Goal: Complete application form: Complete application form

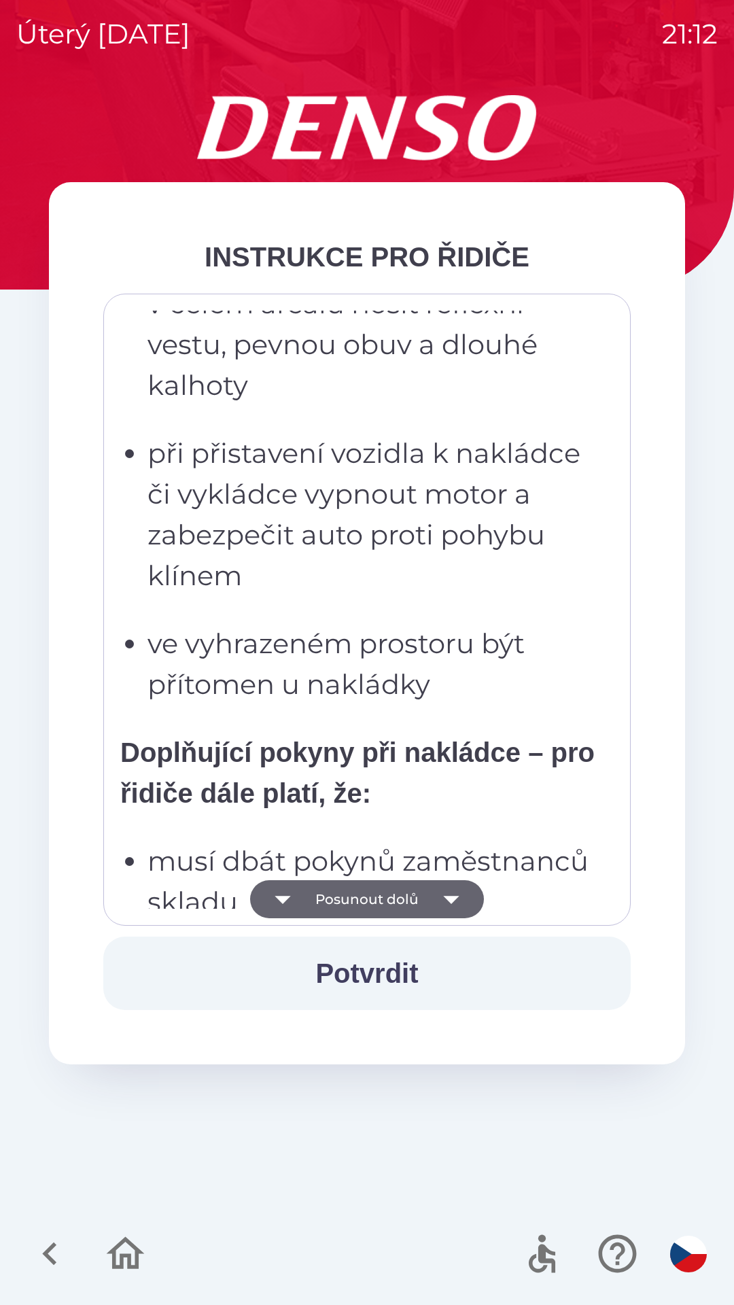
click at [385, 900] on button "Posunout dolů" at bounding box center [367, 899] width 234 height 38
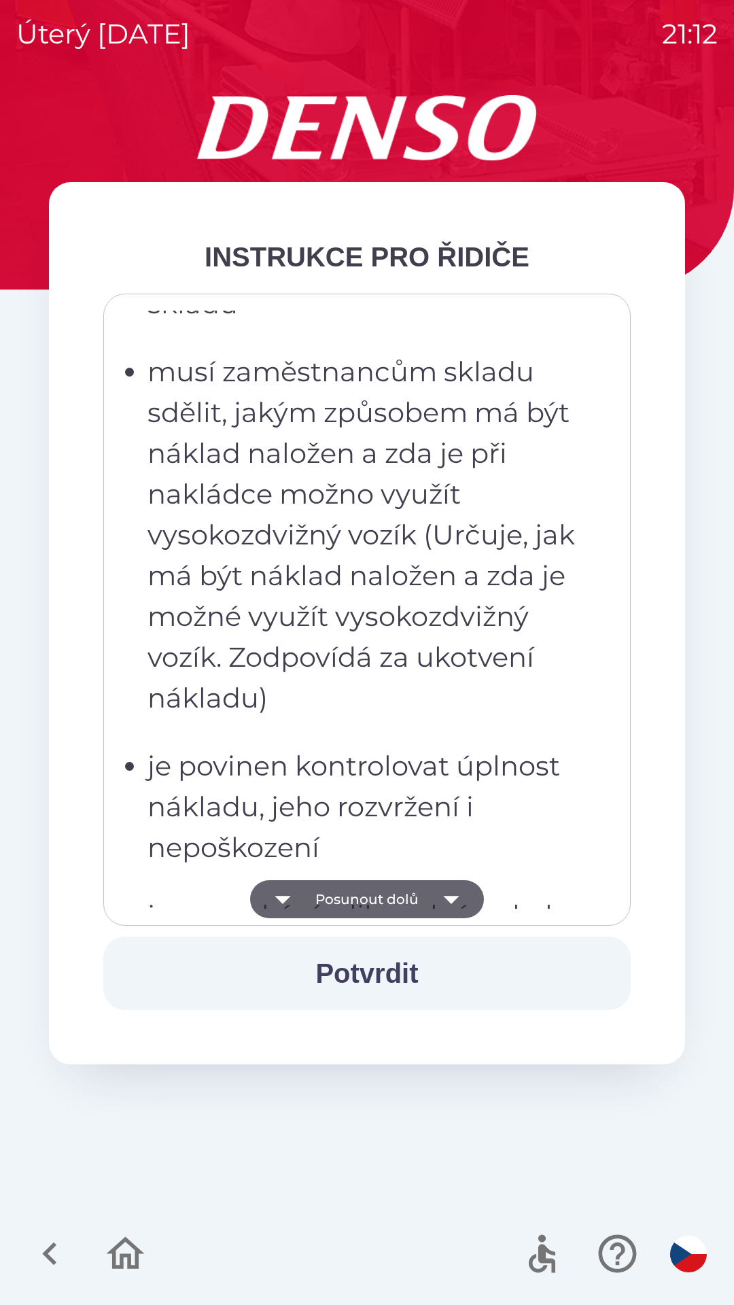
click at [385, 898] on button "Posunout dolů" at bounding box center [367, 899] width 234 height 38
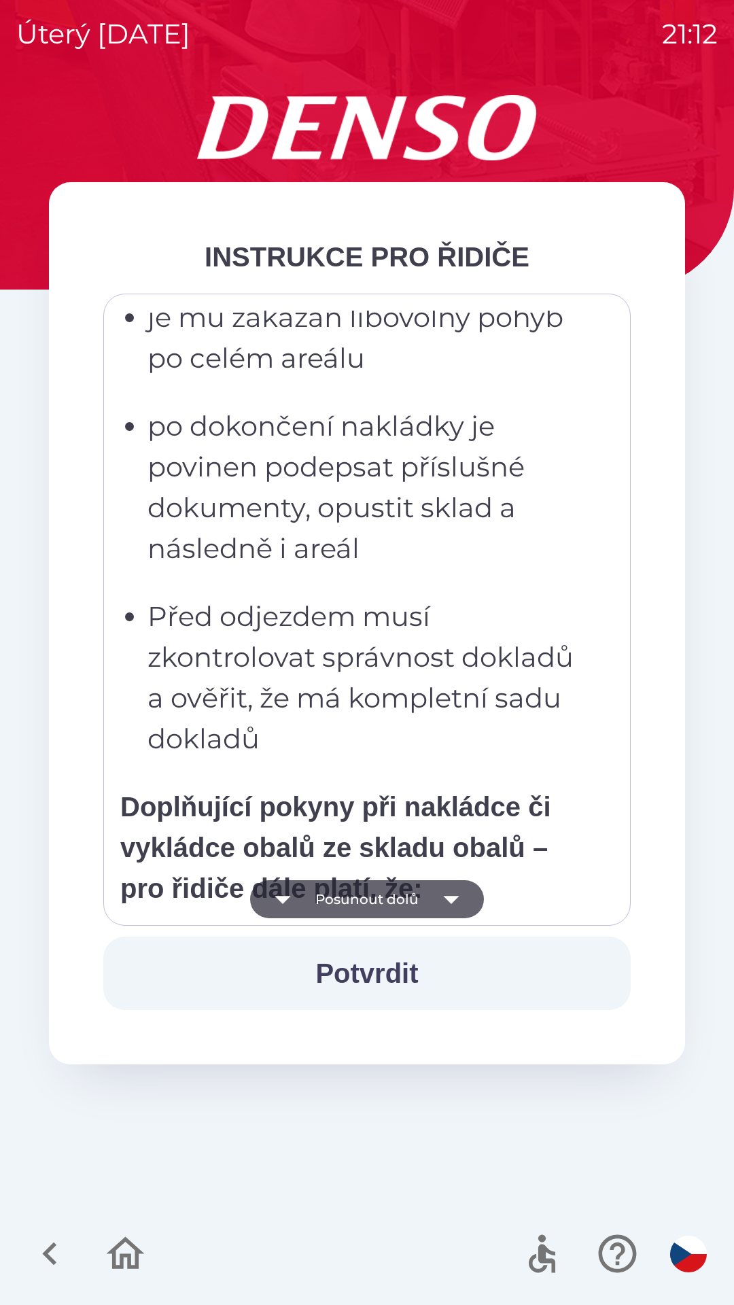
click at [373, 896] on button "Posunout dolů" at bounding box center [367, 899] width 234 height 38
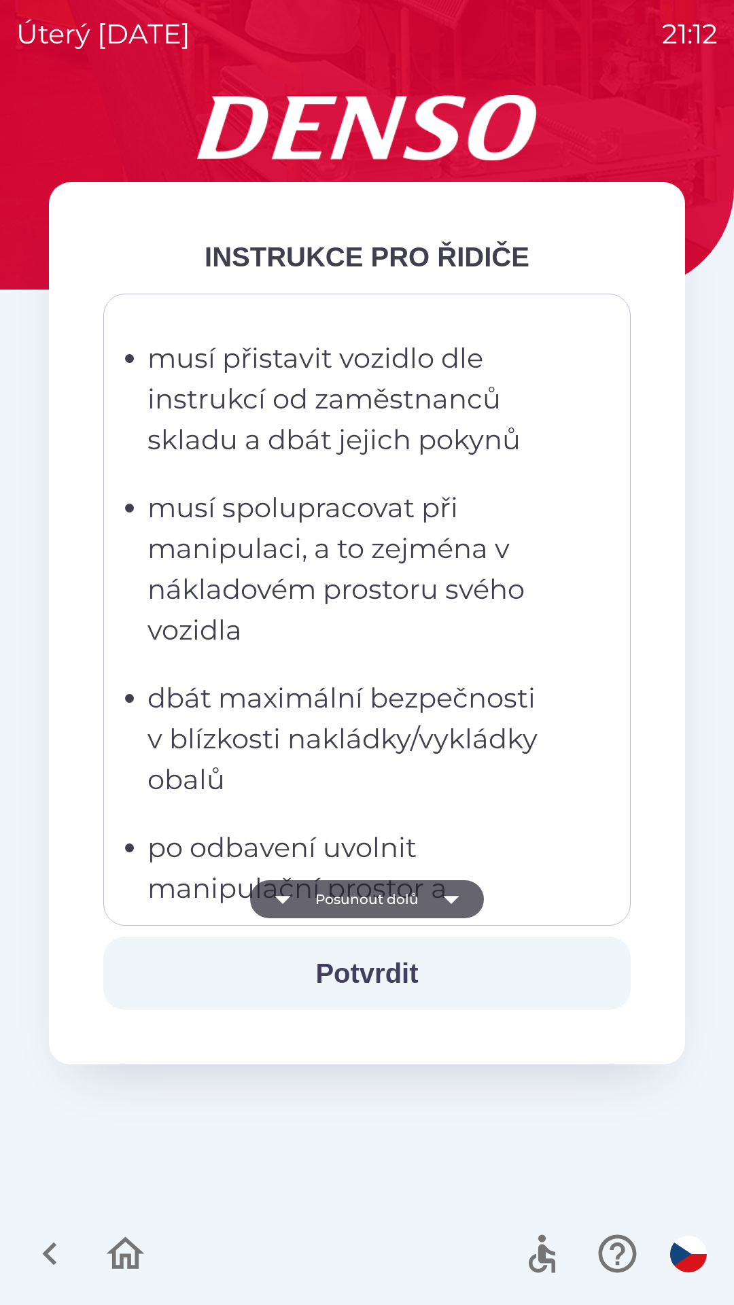
click at [389, 905] on button "Posunout dolů" at bounding box center [367, 899] width 234 height 38
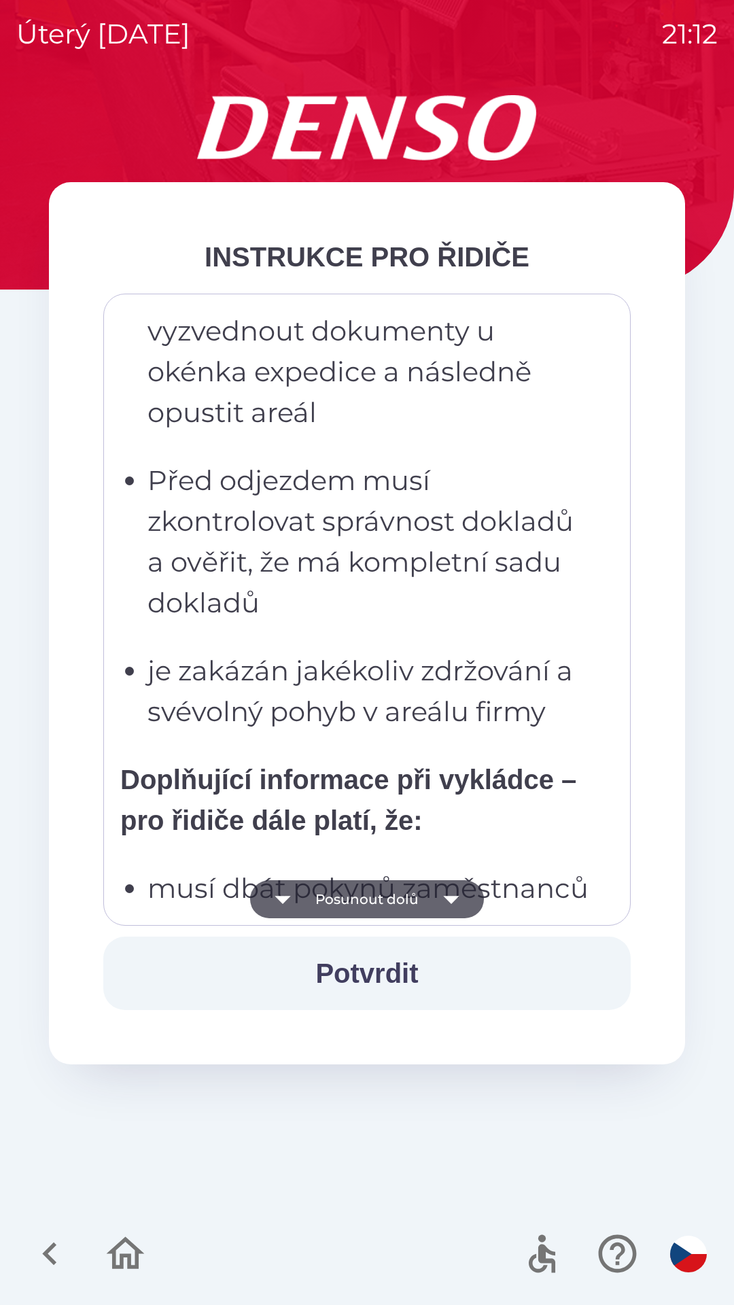
click at [402, 901] on button "Posunout dolů" at bounding box center [367, 899] width 234 height 38
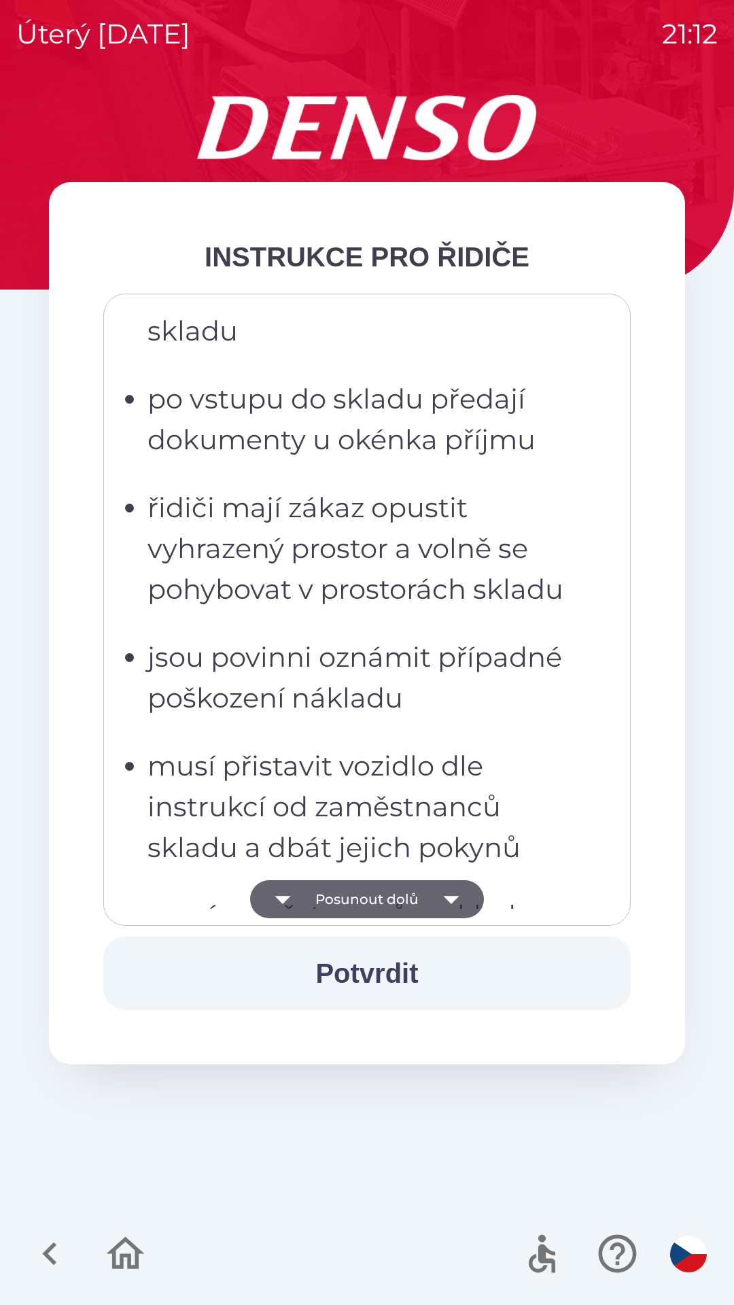
click at [400, 900] on button "Posunout dolů" at bounding box center [367, 899] width 234 height 38
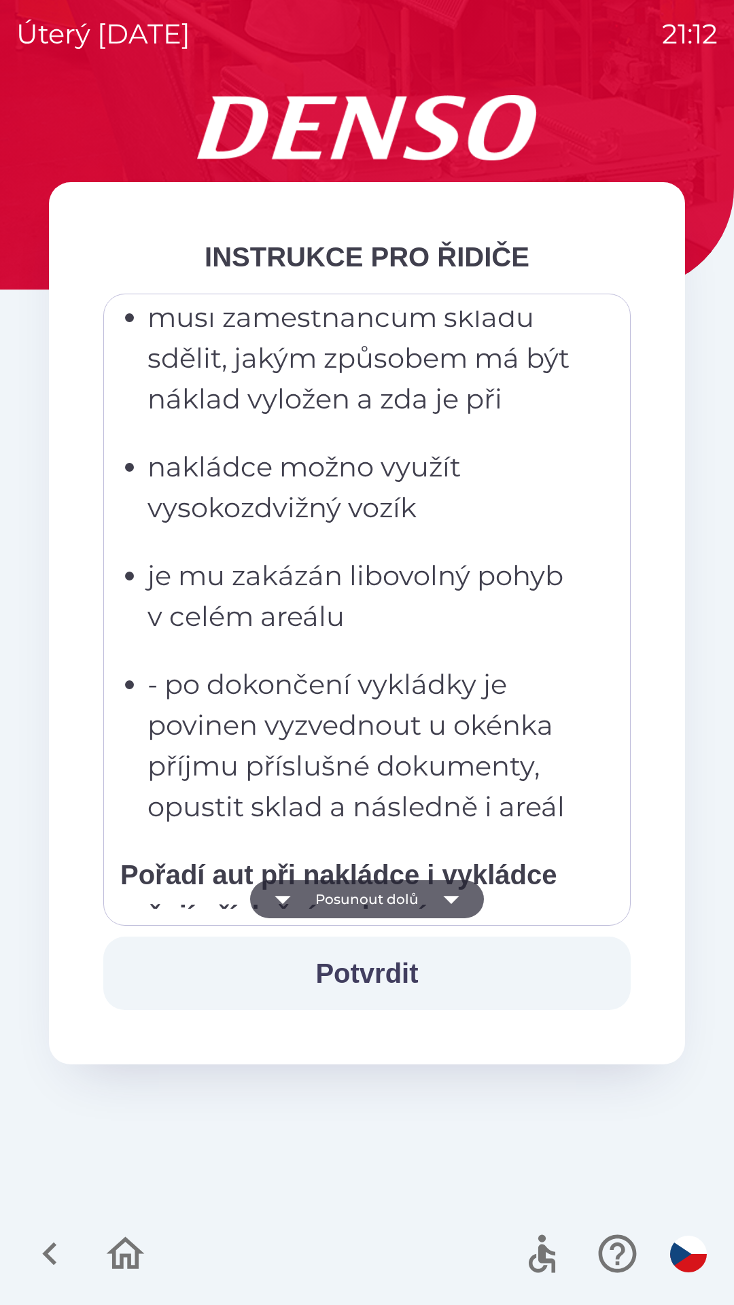
click at [406, 894] on button "Posunout dolů" at bounding box center [367, 899] width 234 height 38
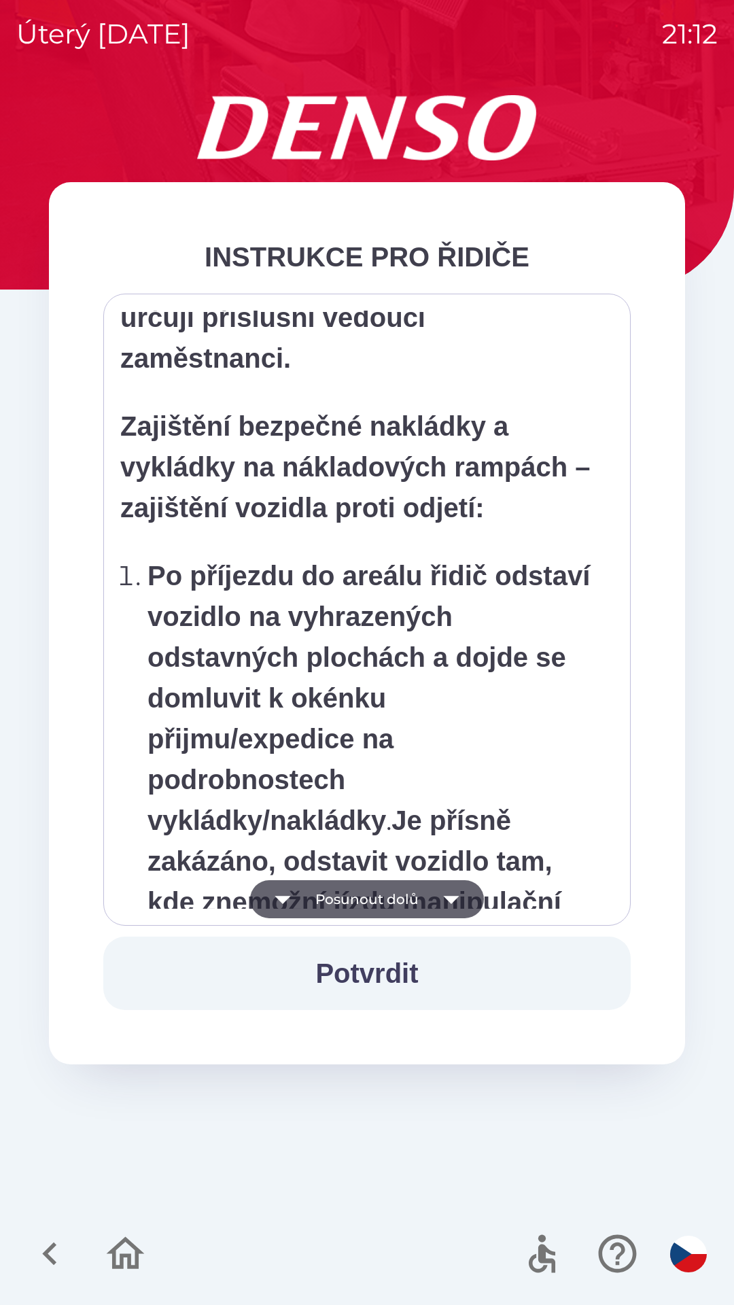
click at [410, 896] on button "Posunout dolů" at bounding box center [367, 899] width 234 height 38
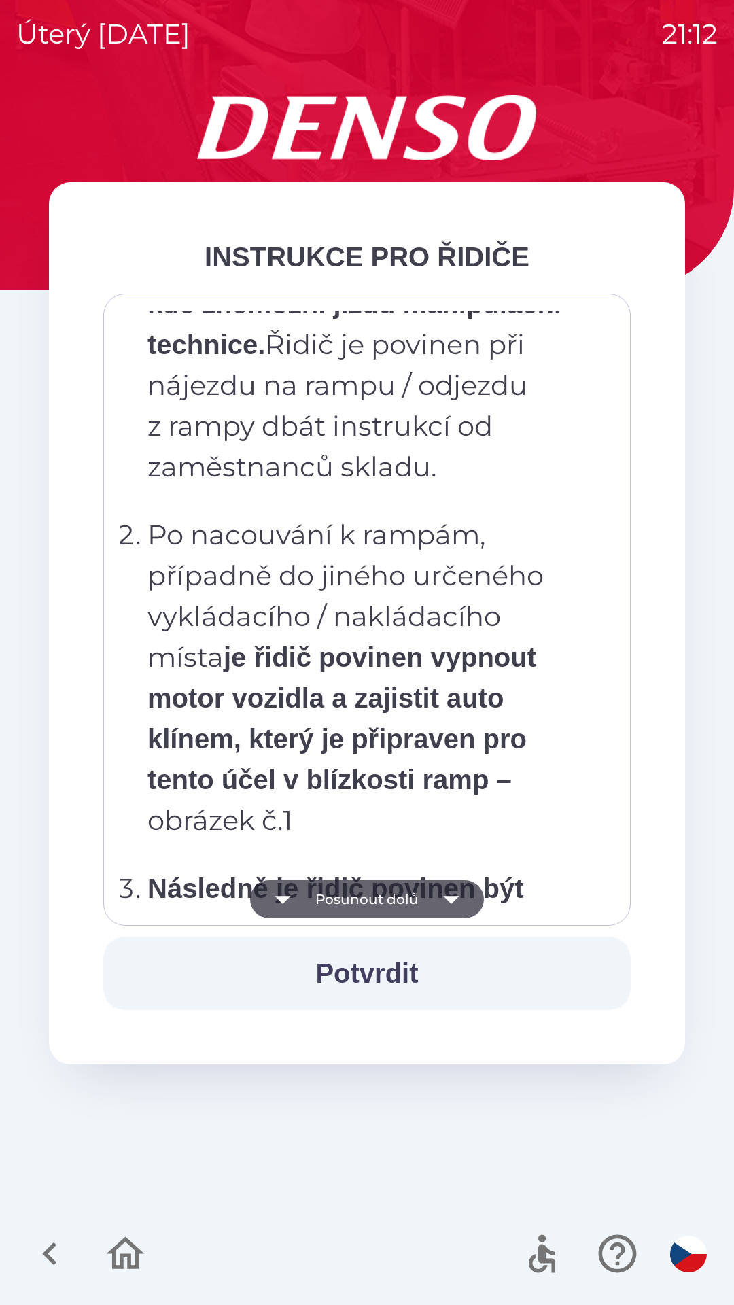
click at [402, 909] on button "Posunout dolů" at bounding box center [367, 899] width 234 height 38
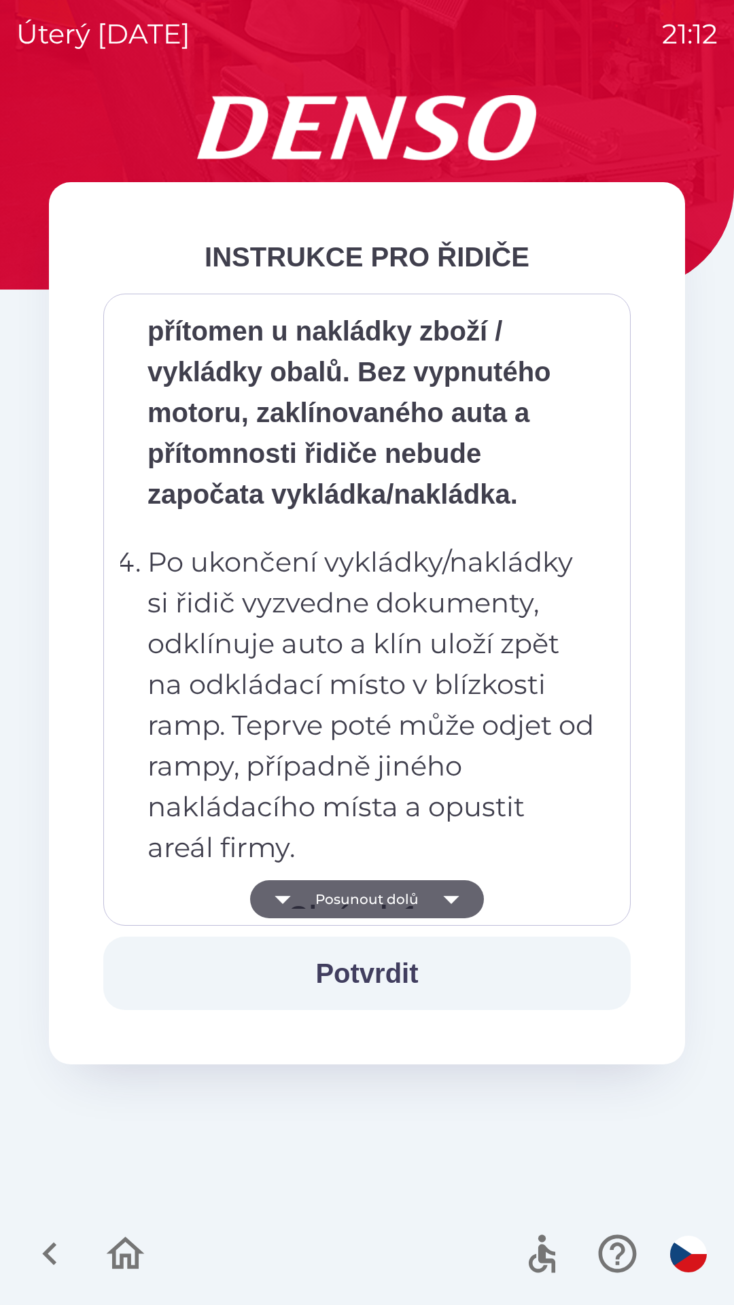
click at [407, 909] on button "Posunout dolů" at bounding box center [367, 899] width 234 height 38
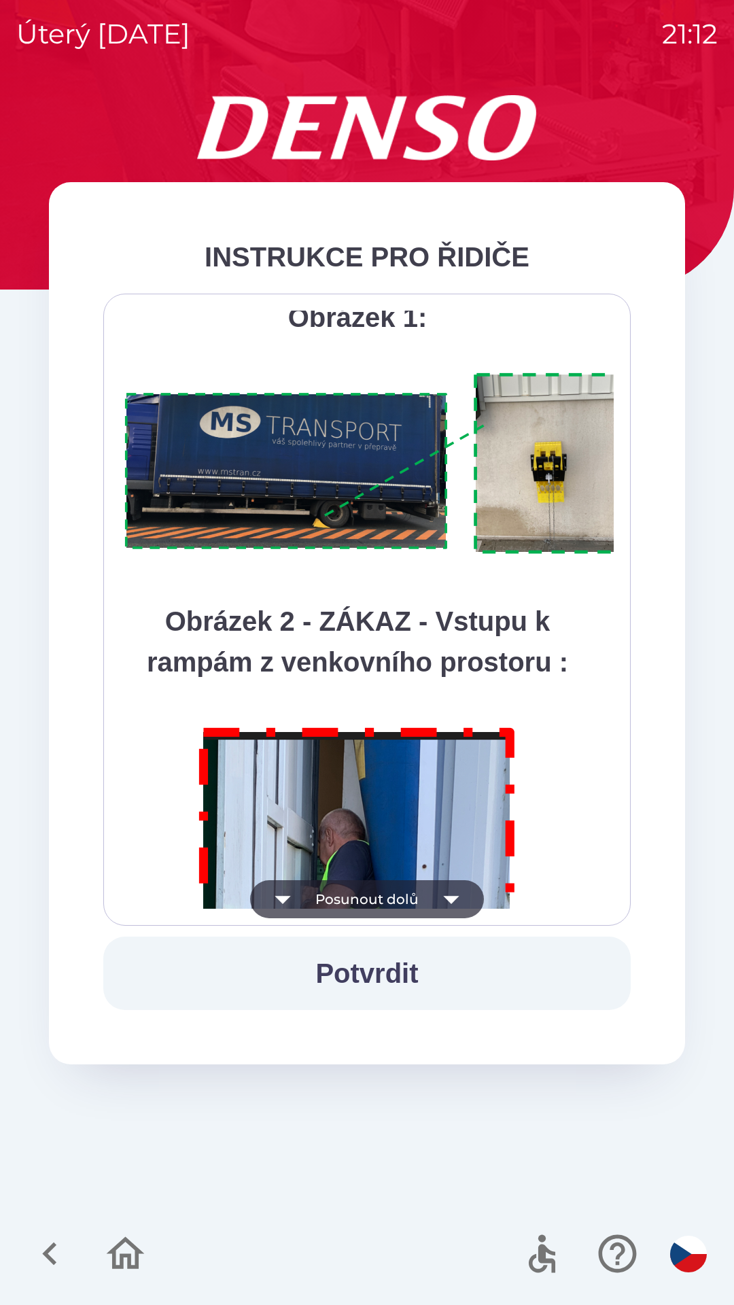
click at [408, 905] on button "Posunout dolů" at bounding box center [367, 899] width 234 height 38
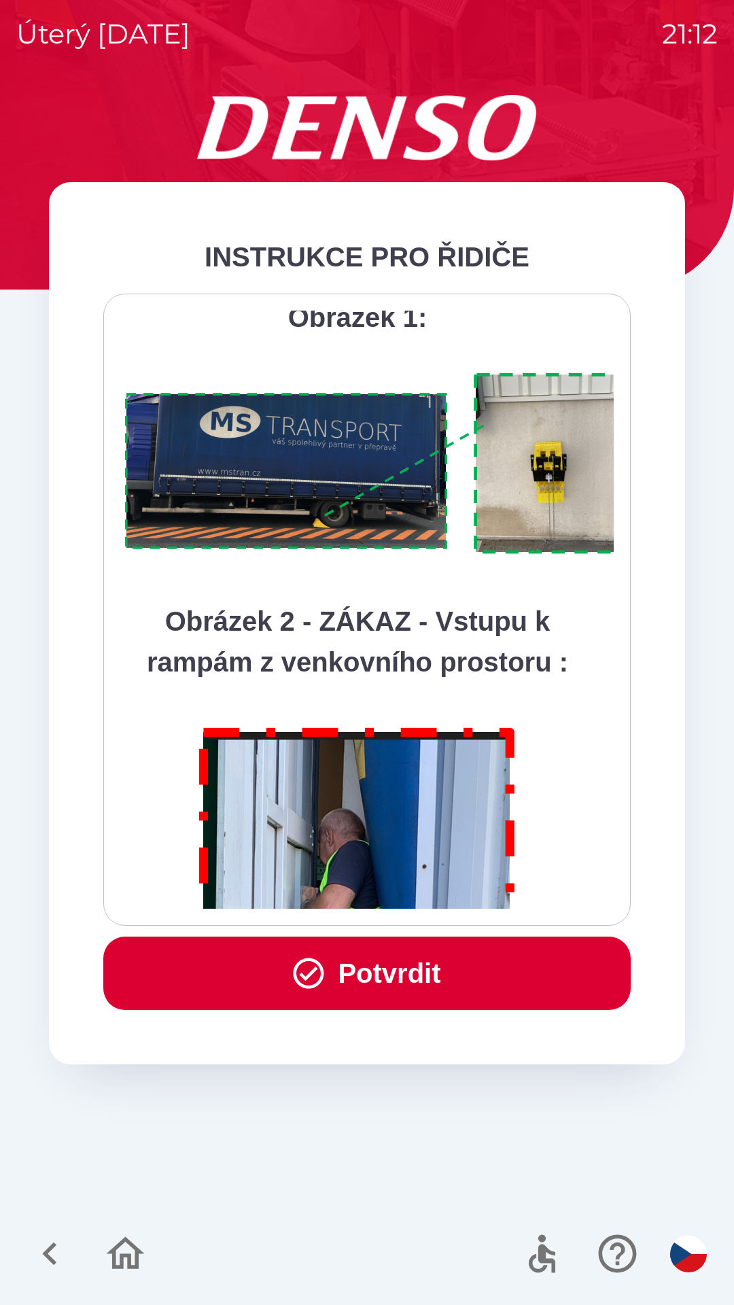
scroll to position [7638, 0]
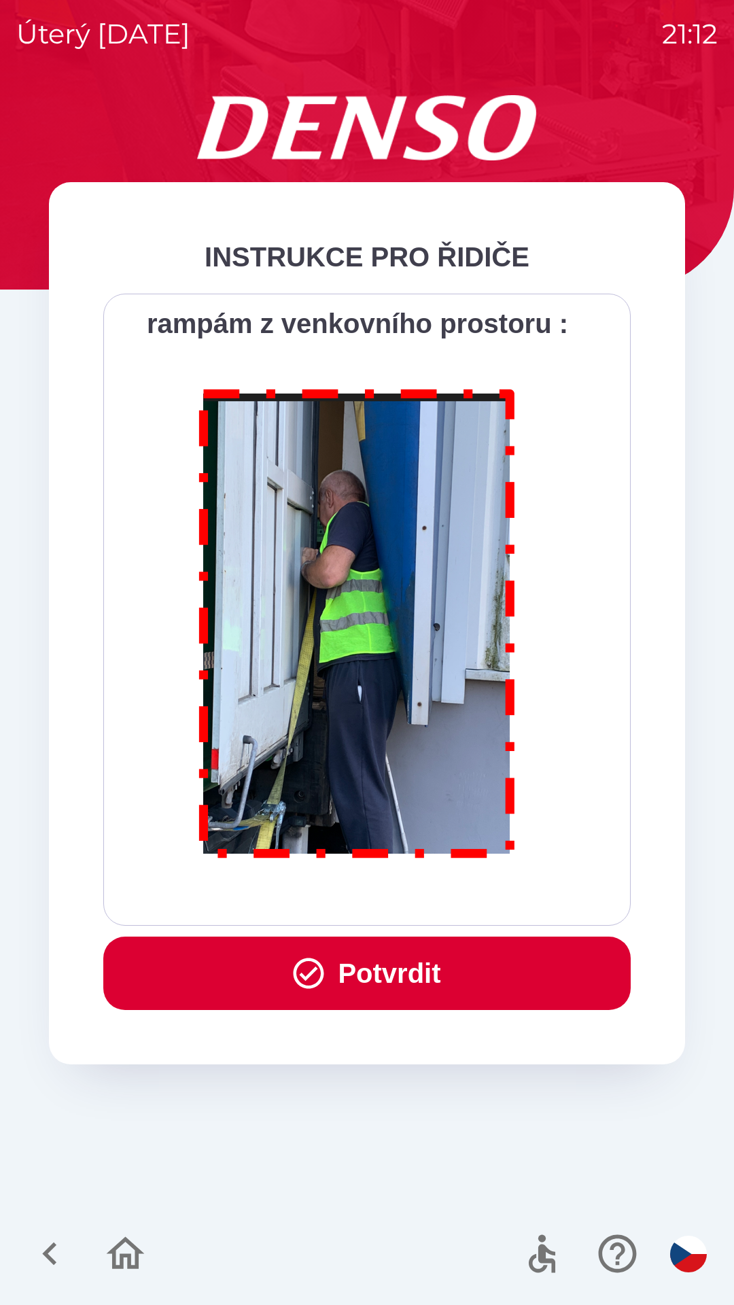
click at [403, 906] on div "Všichni řidiči přijíždějící do skladu firmy DENSO CZECH s.r.o. jsou po průjezdu…" at bounding box center [366, 610] width 493 height 598
click at [372, 983] on button "Potvrdit" at bounding box center [366, 973] width 527 height 73
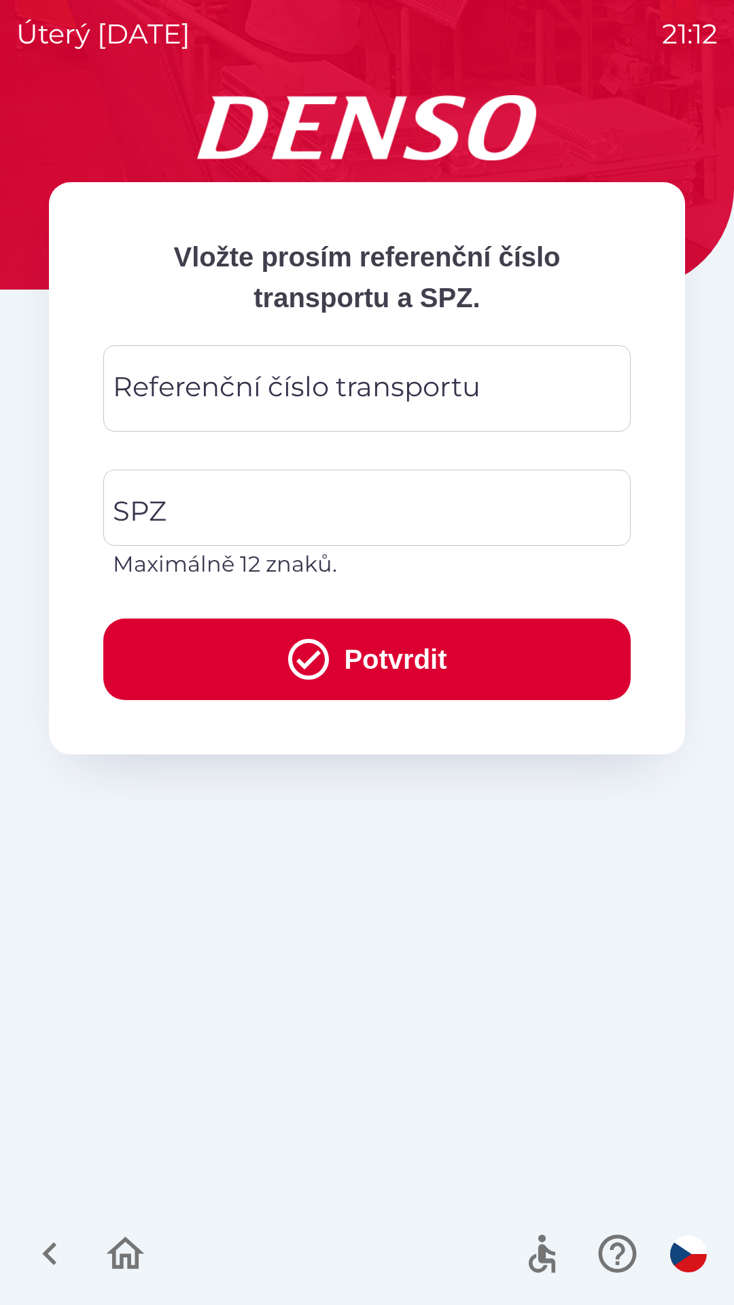
click at [331, 375] on div "Referenční číslo transportu Referenční číslo transportu" at bounding box center [366, 388] width 527 height 86
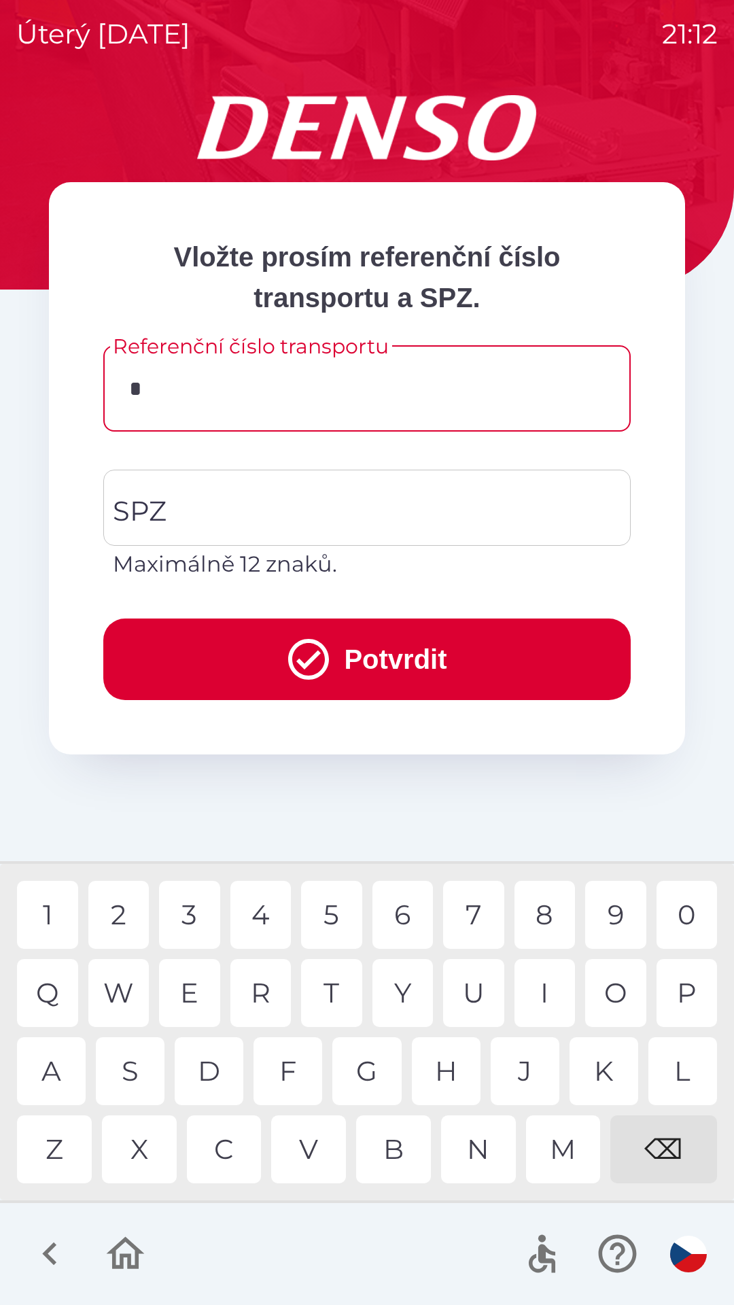
click at [211, 1080] on div "D" at bounding box center [209, 1071] width 69 height 68
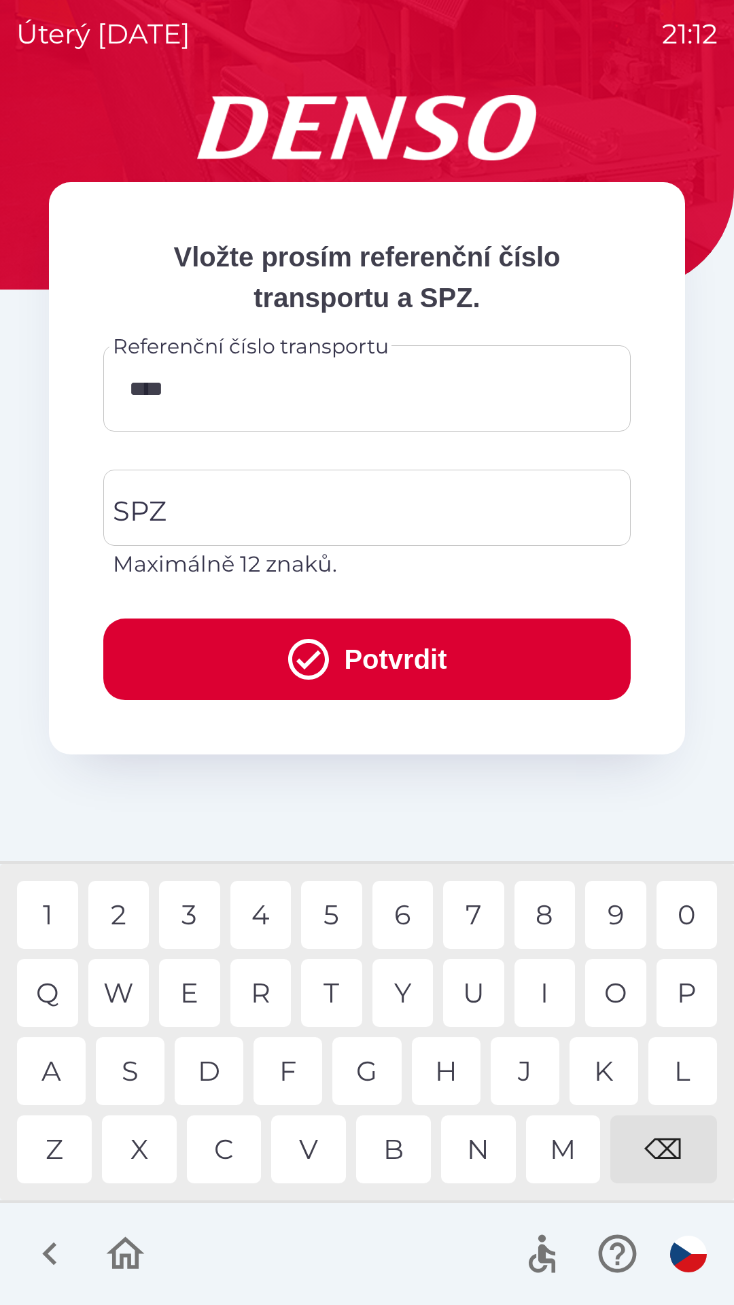
click at [544, 911] on div "8" at bounding box center [544, 915] width 61 height 68
click at [685, 924] on div "0" at bounding box center [687, 915] width 61 height 68
type input "*********"
click at [321, 498] on input "SPZ" at bounding box center [356, 508] width 495 height 64
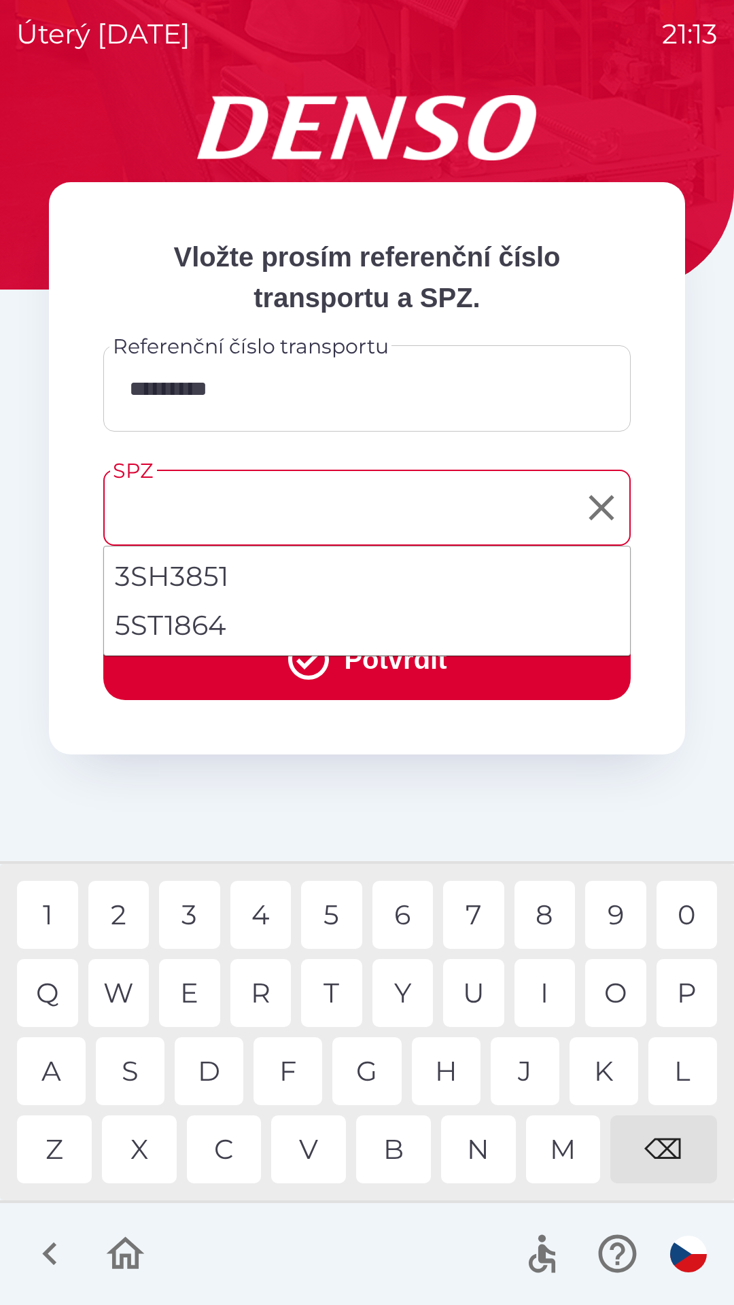
click at [211, 628] on li "5ST1864" at bounding box center [367, 625] width 526 height 49
type input "*******"
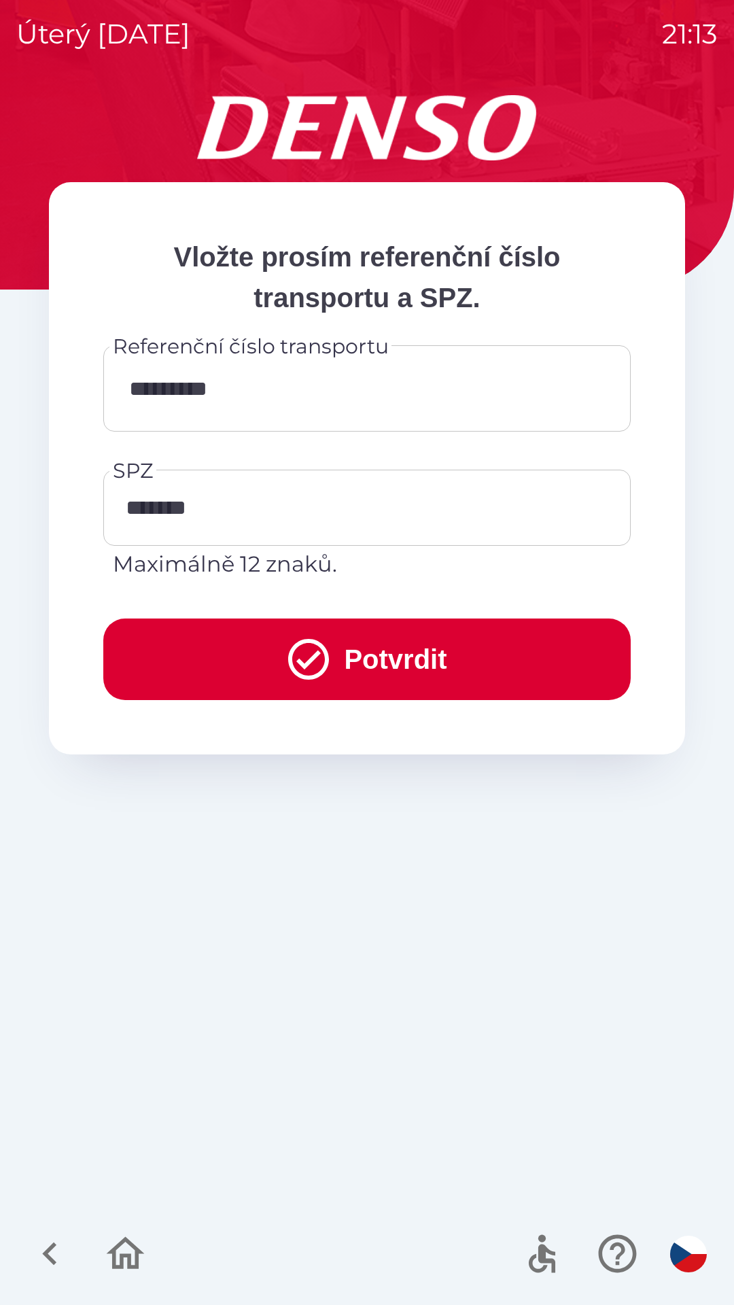
click at [362, 652] on button "Potvrdit" at bounding box center [366, 659] width 527 height 82
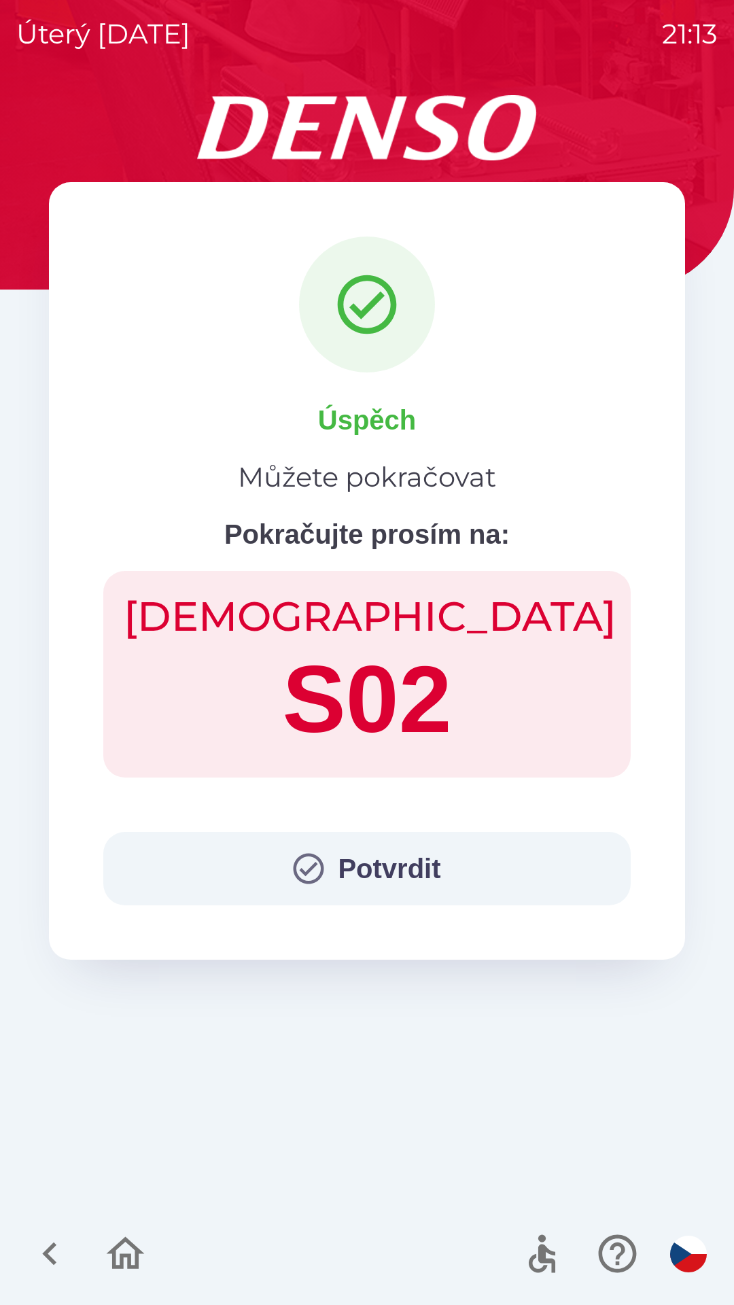
click at [363, 861] on button "Potvrdit" at bounding box center [366, 868] width 527 height 73
